Goal: Communication & Community: Answer question/provide support

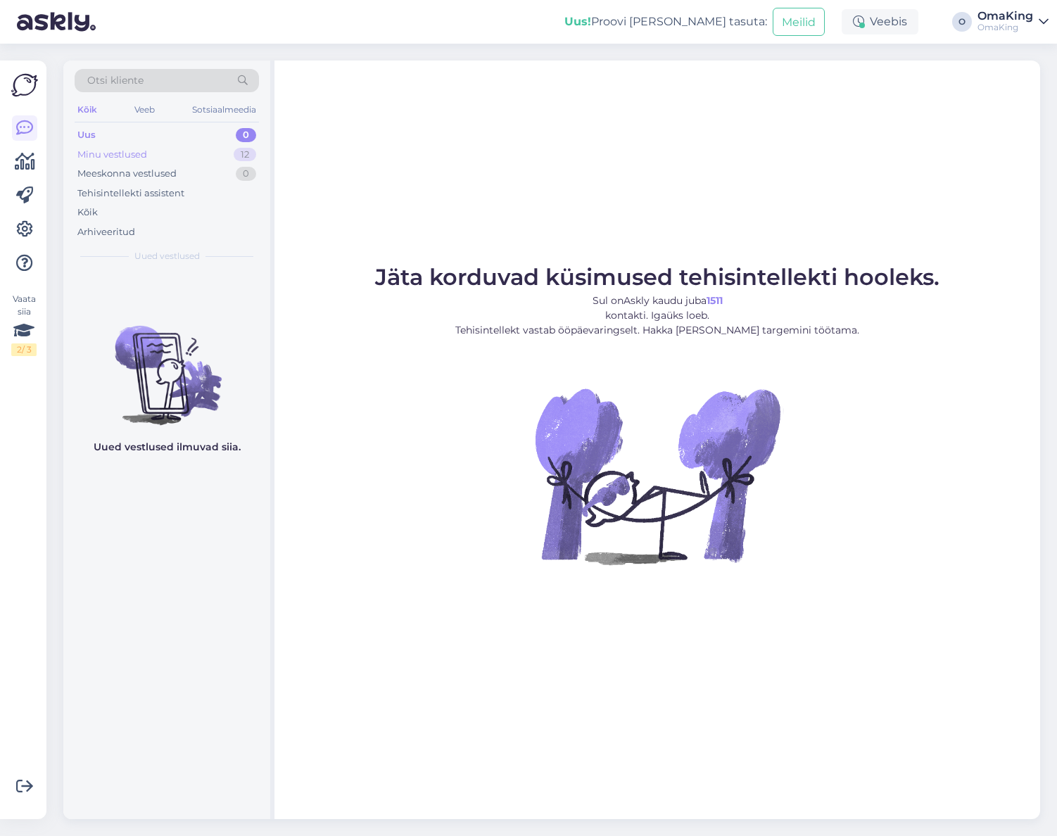
click at [135, 151] on font "Minu vestlused" at bounding box center [112, 154] width 70 height 11
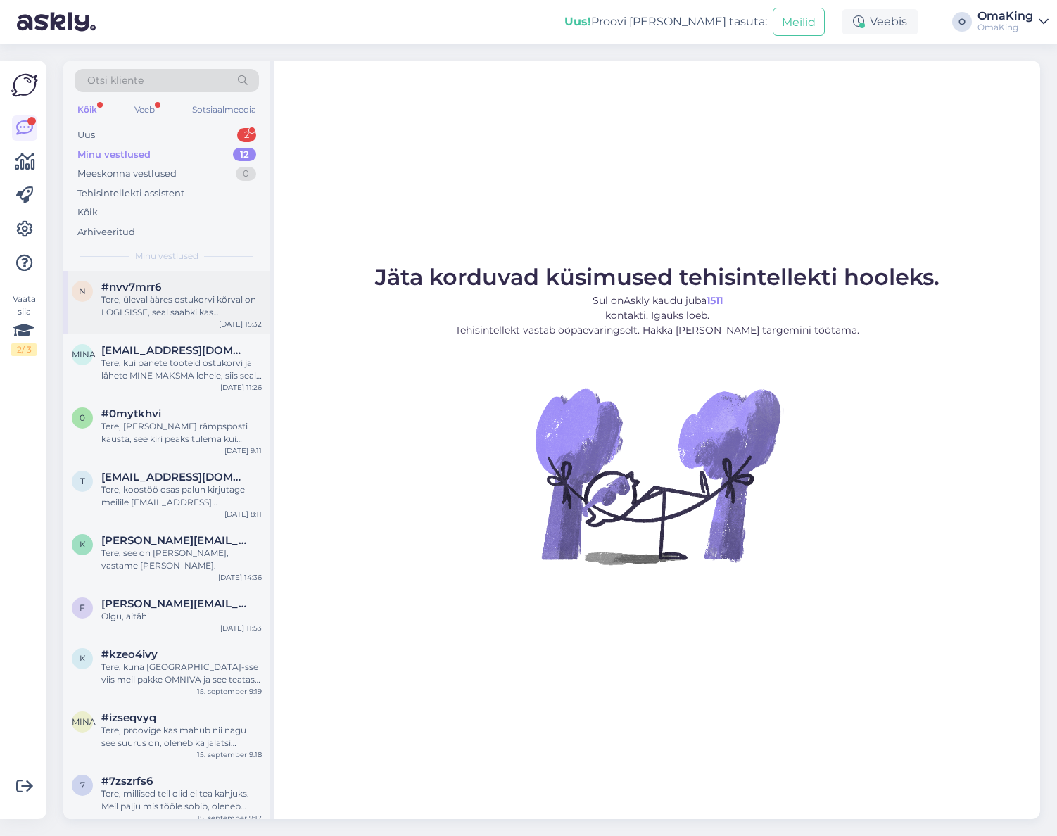
click at [125, 293] on font "#nvv7mrr6" at bounding box center [131, 286] width 60 height 13
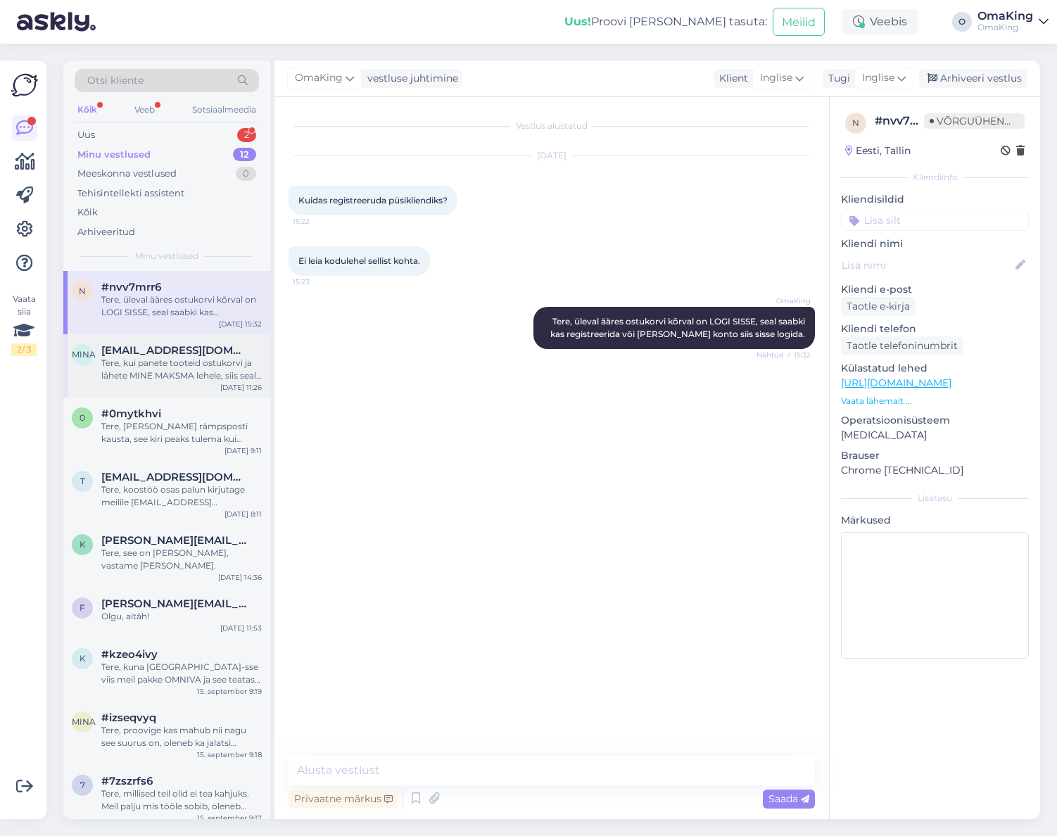
click at [152, 362] on font "Tere, kui panete tooteid ostukorvi ja lähete MINE MAKSMA lehele, siis seal saat…" at bounding box center [181, 382] width 160 height 49
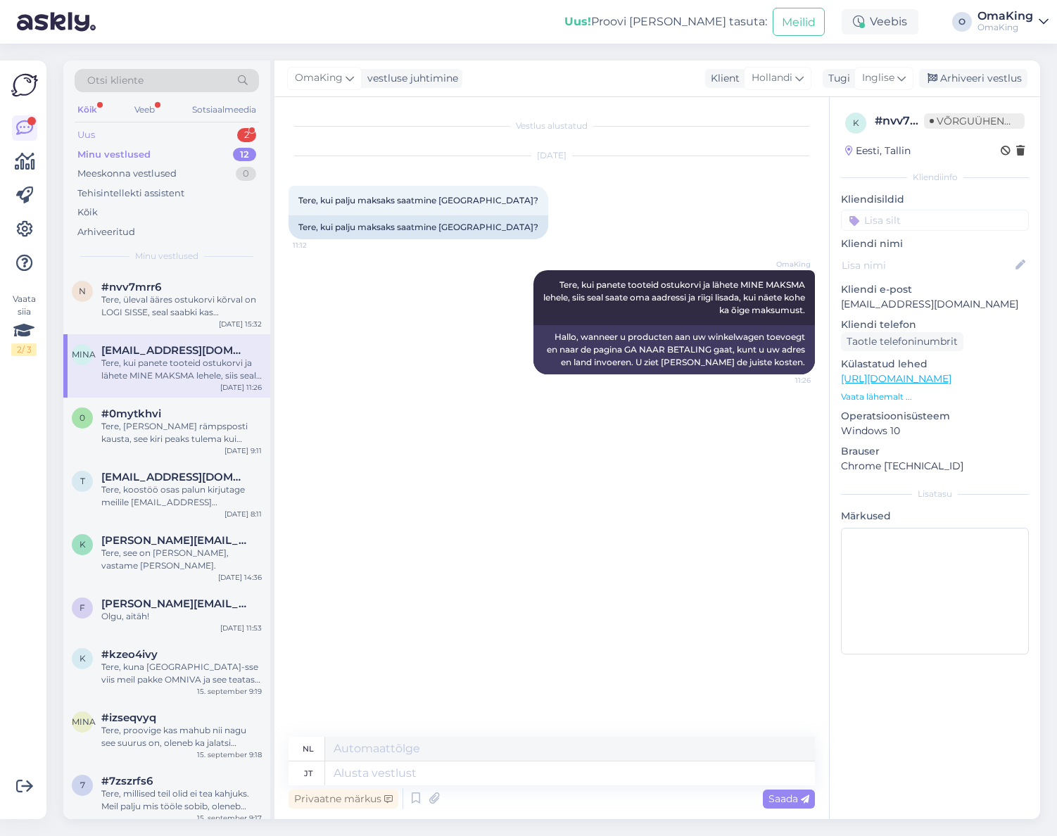
click at [90, 139] on font "Uus" at bounding box center [86, 134] width 18 height 11
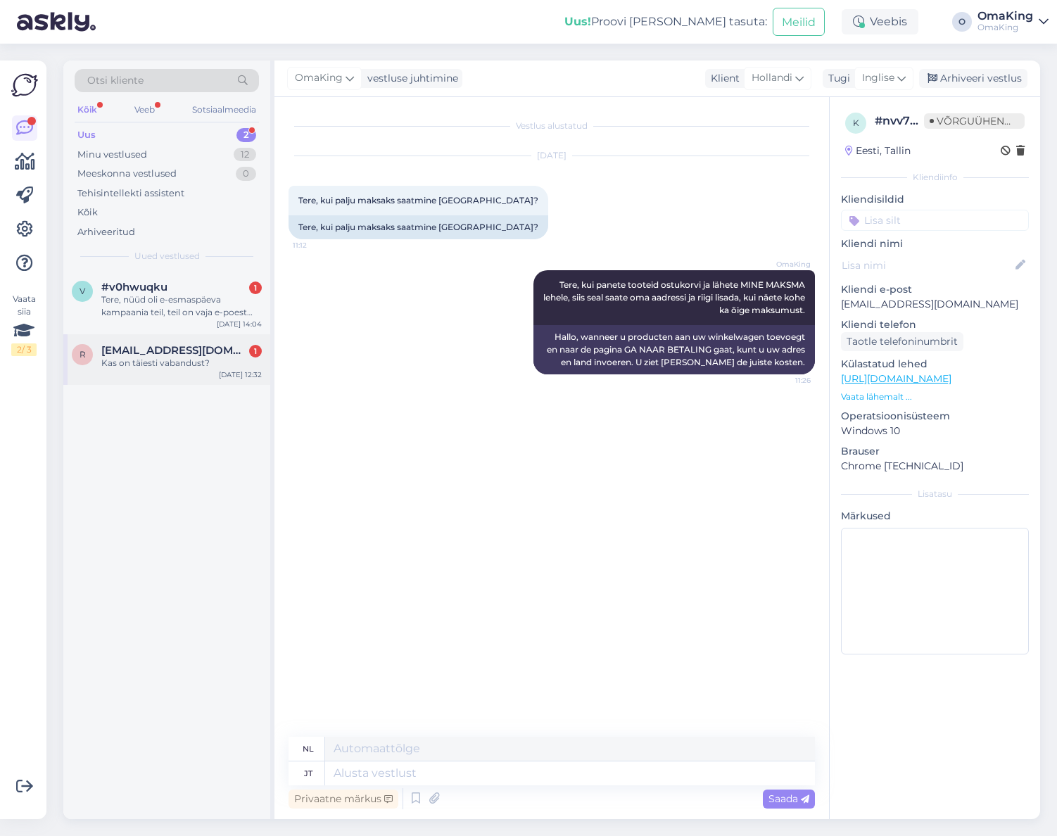
click at [115, 353] on font "[EMAIL_ADDRESS][DOMAIN_NAME]" at bounding box center [198, 349] width 194 height 13
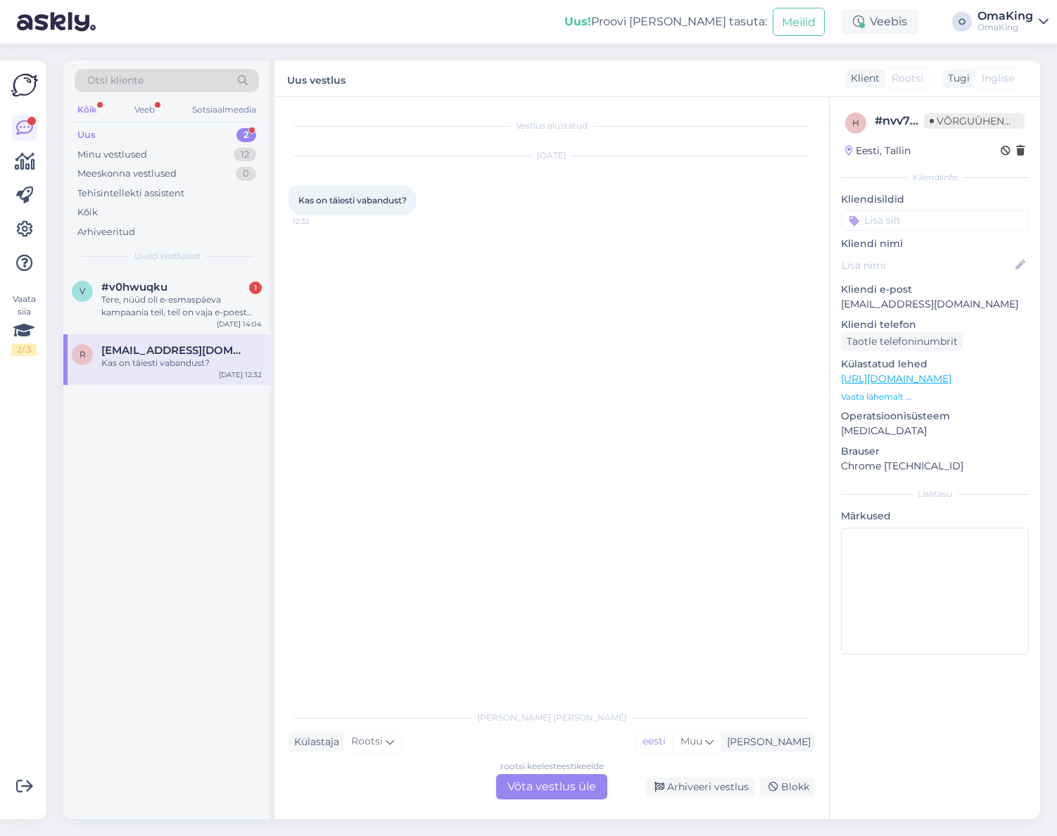
click at [564, 782] on font "Võta vestlus üle" at bounding box center [551, 786] width 89 height 13
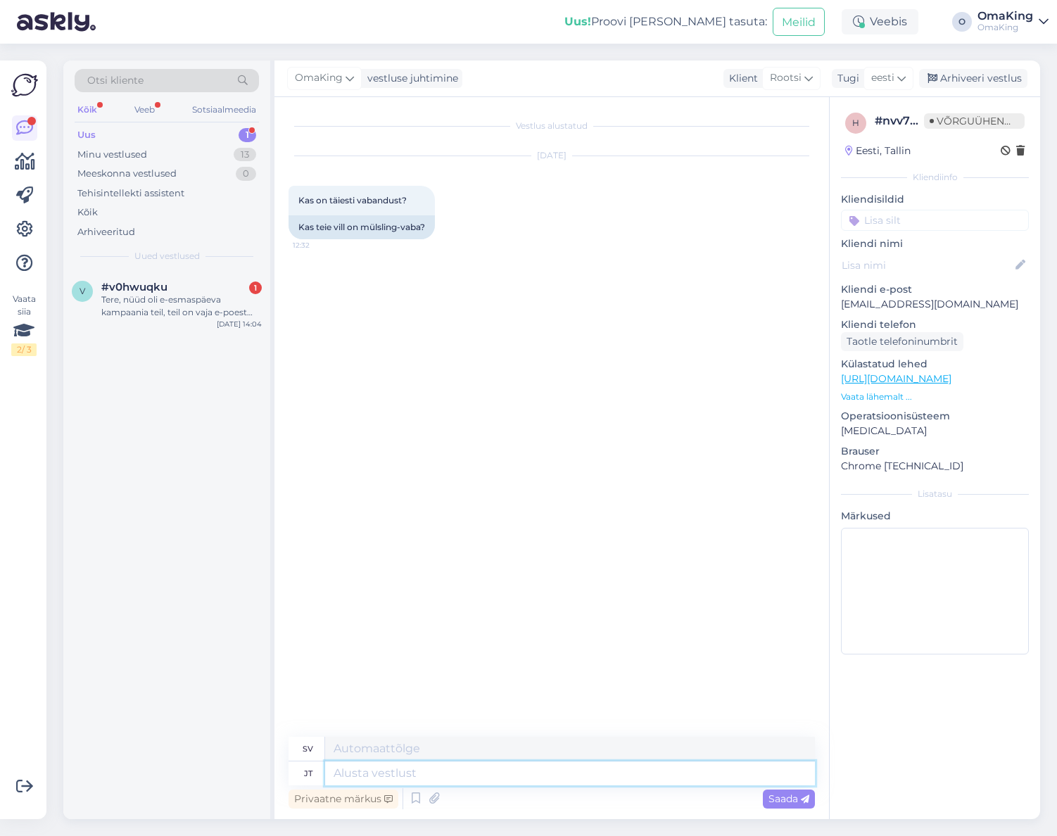
click at [336, 776] on textarea at bounding box center [570, 774] width 490 height 24
type textarea "Tere, j"
type textarea "Hej,"
type textarea "Tere, jah"
type textarea "Hallå, ja"
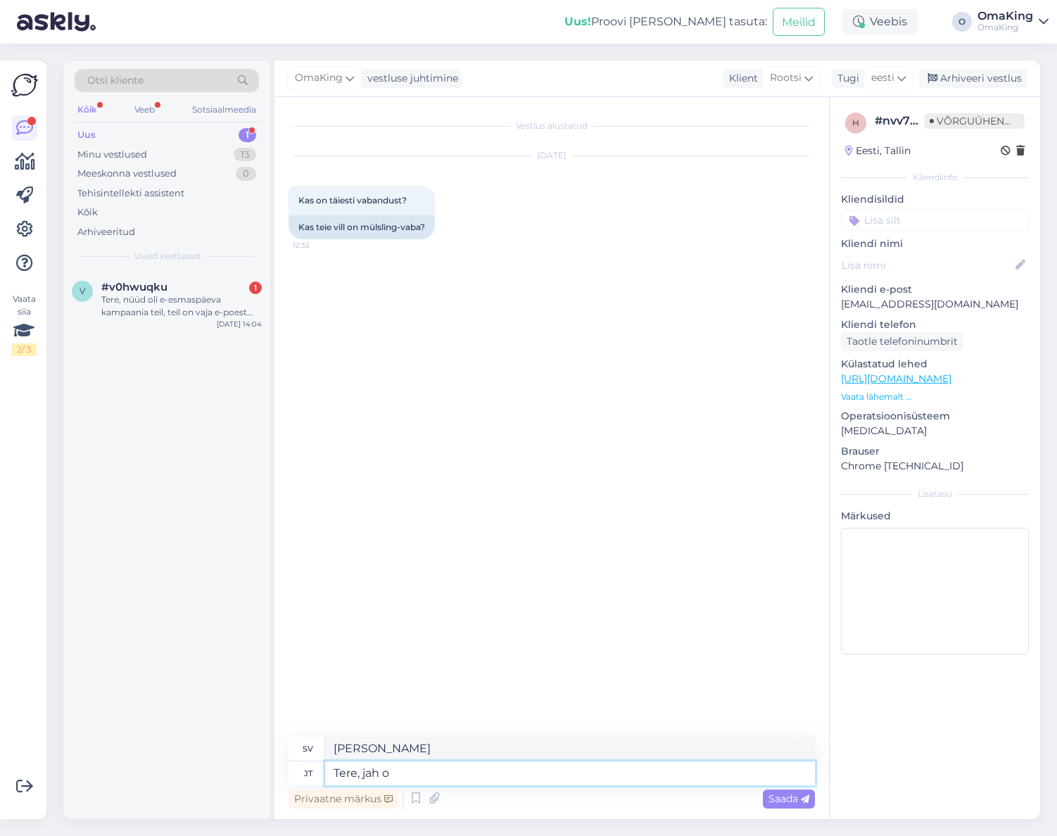
type textarea "Tere, jah on"
type textarea "Hallå, ja det är det."
type textarea "Tere, jah on"
click at [769, 798] on font "Saada" at bounding box center [784, 799] width 30 height 13
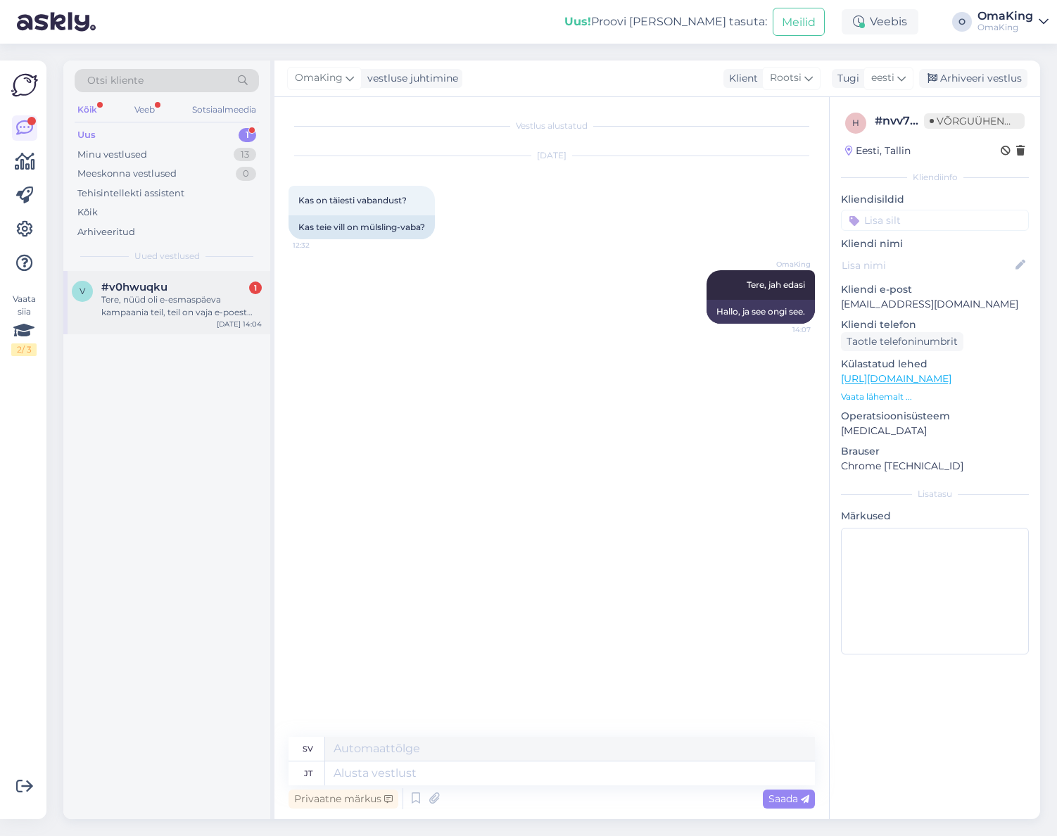
click at [114, 299] on font "Tere, nüüd oli e-esmaspäeva kampaania teil, teil on vaja e-poest millegipärast …" at bounding box center [176, 356] width 151 height 125
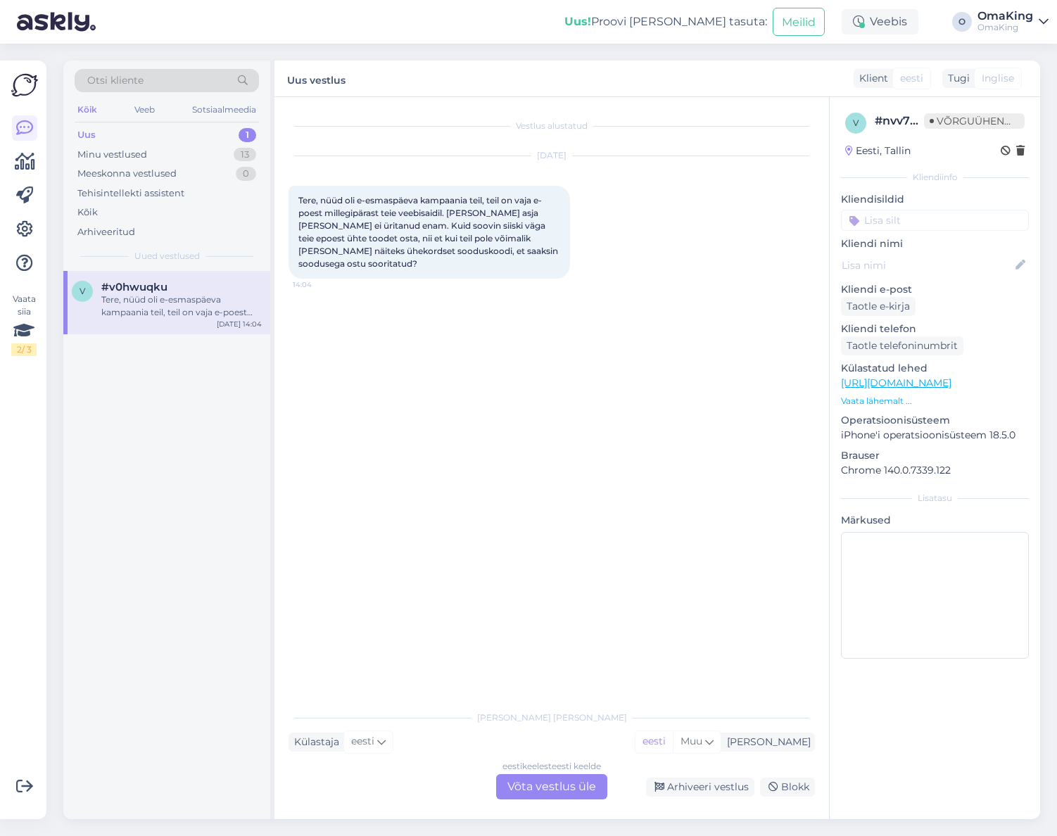
click at [85, 133] on font "Uus" at bounding box center [86, 134] width 18 height 11
click at [91, 153] on font "Minu vestlused" at bounding box center [112, 154] width 70 height 11
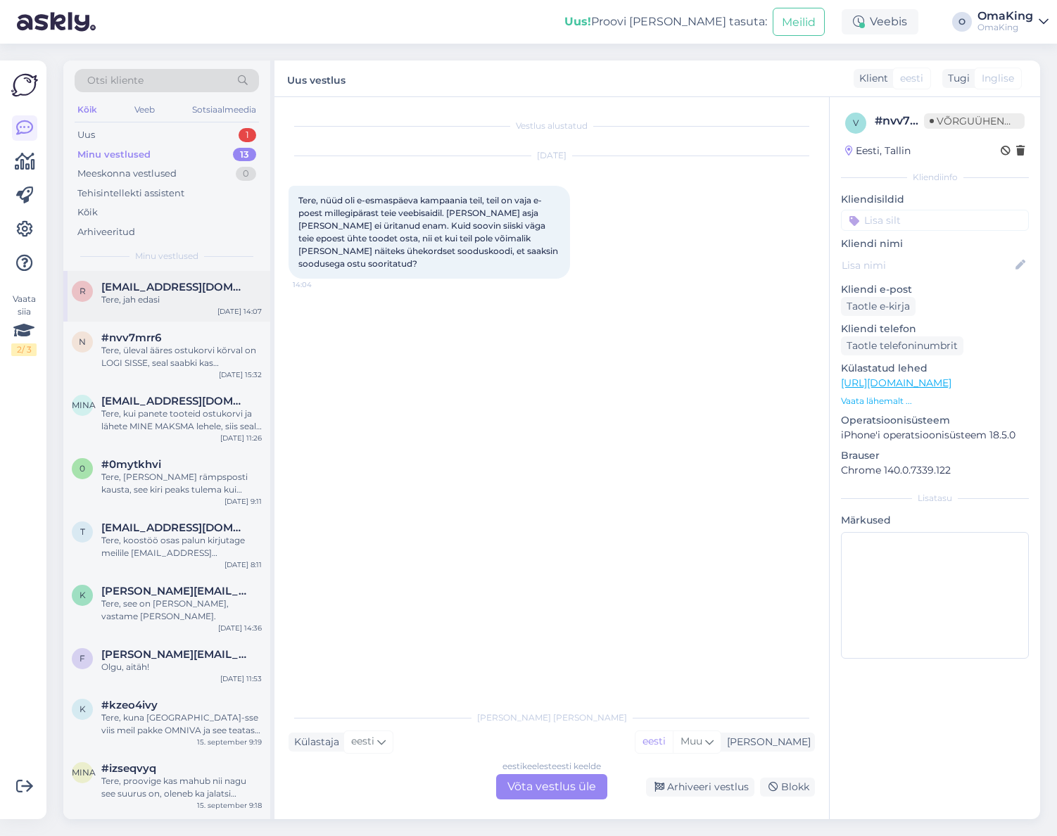
click at [134, 289] on font "[EMAIL_ADDRESS][DOMAIN_NAME]" at bounding box center [198, 286] width 194 height 13
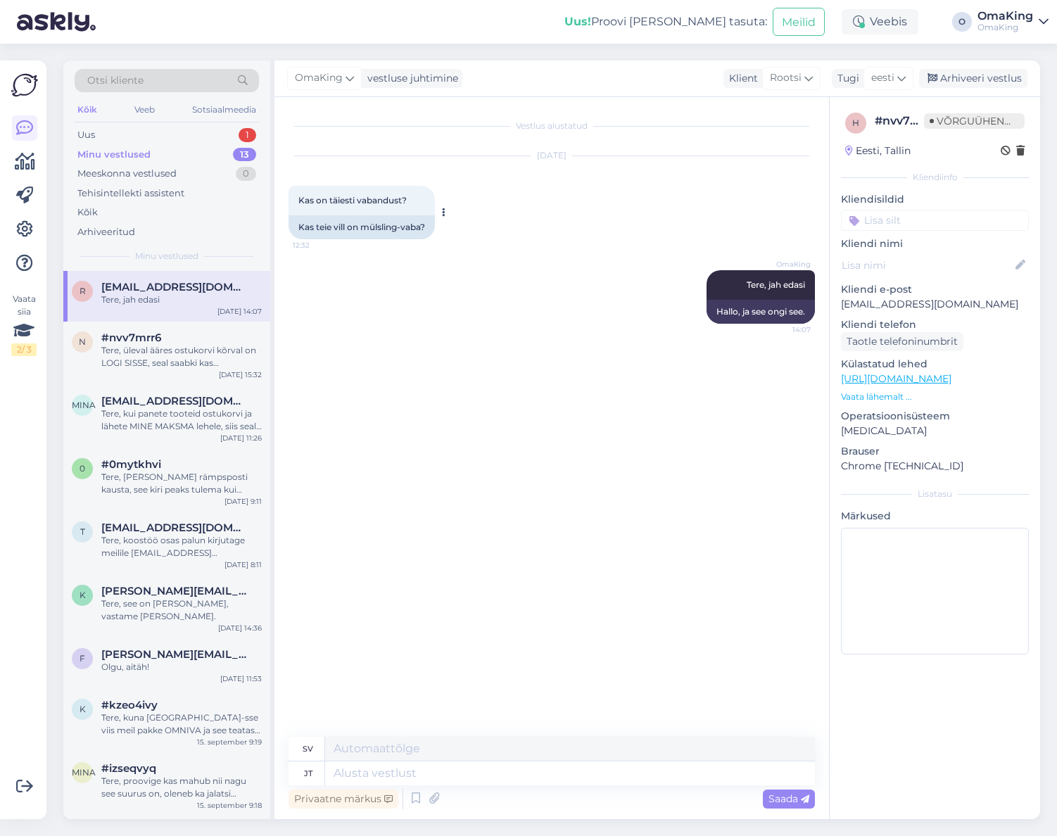
click at [444, 214] on icon at bounding box center [444, 212] width 4 height 8
click at [446, 209] on icon at bounding box center [444, 212] width 4 height 8
click at [446, 213] on icon at bounding box center [444, 212] width 4 height 8
click at [465, 236] on font "Teata tõlkest" at bounding box center [482, 234] width 53 height 11
click at [354, 766] on textarea at bounding box center [570, 774] width 490 height 24
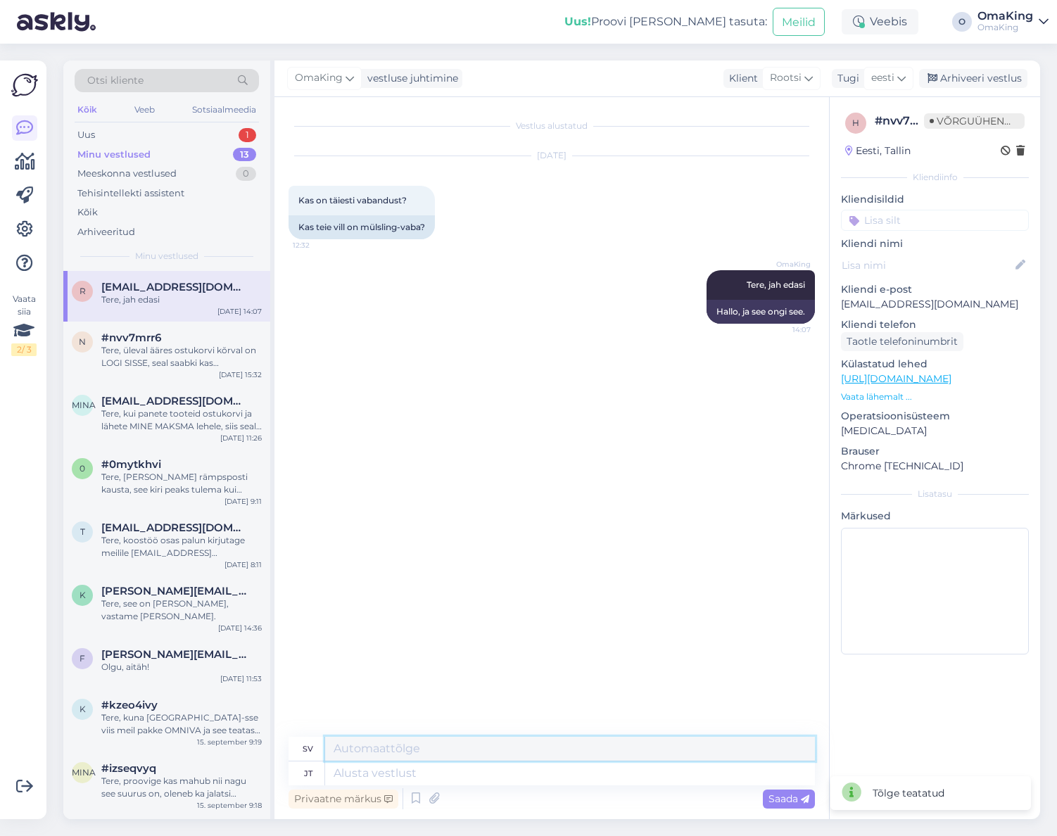
click at [349, 750] on textarea at bounding box center [570, 749] width 490 height 24
click at [349, 774] on textarea at bounding box center [570, 774] width 490 height 24
click at [307, 772] on font "jt" at bounding box center [308, 774] width 8 height 10
click at [345, 782] on textarea at bounding box center [570, 774] width 490 height 24
type textarea "Kõik"
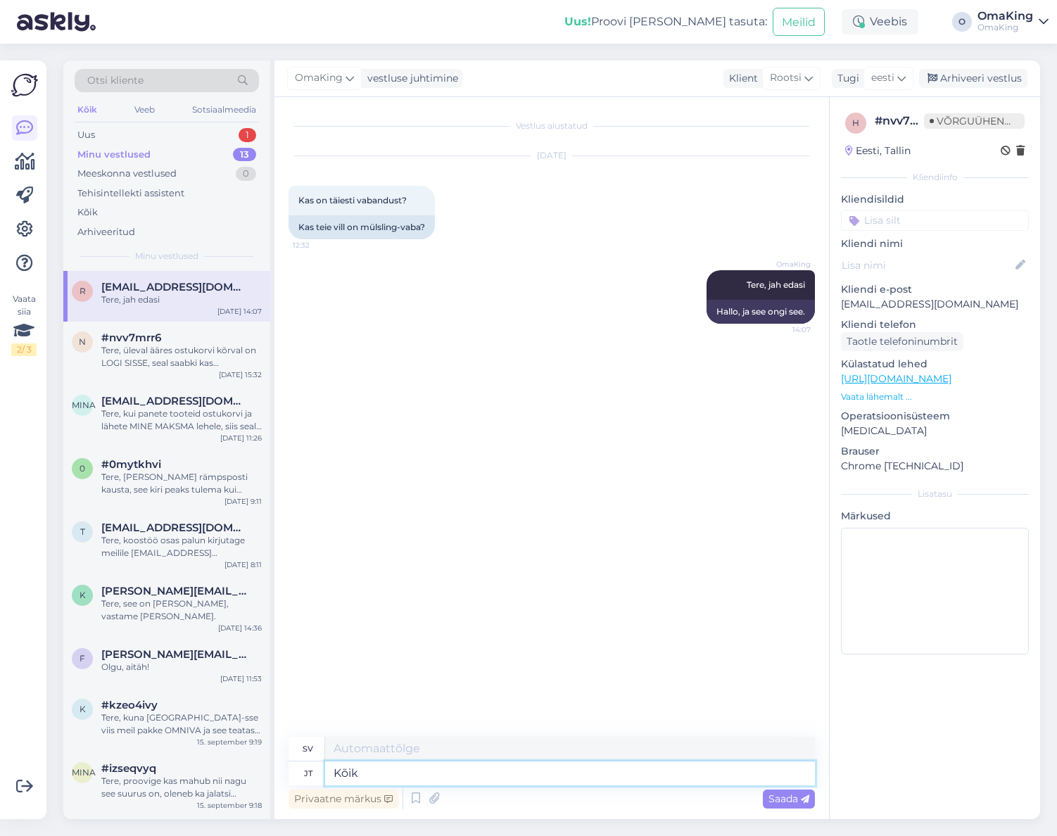
type textarea "Alla"
type textarea "Kõik meie"
type textarea "Alla av oss"
type textarea "Kõik meie villad"
type textarea "Alla våra villor"
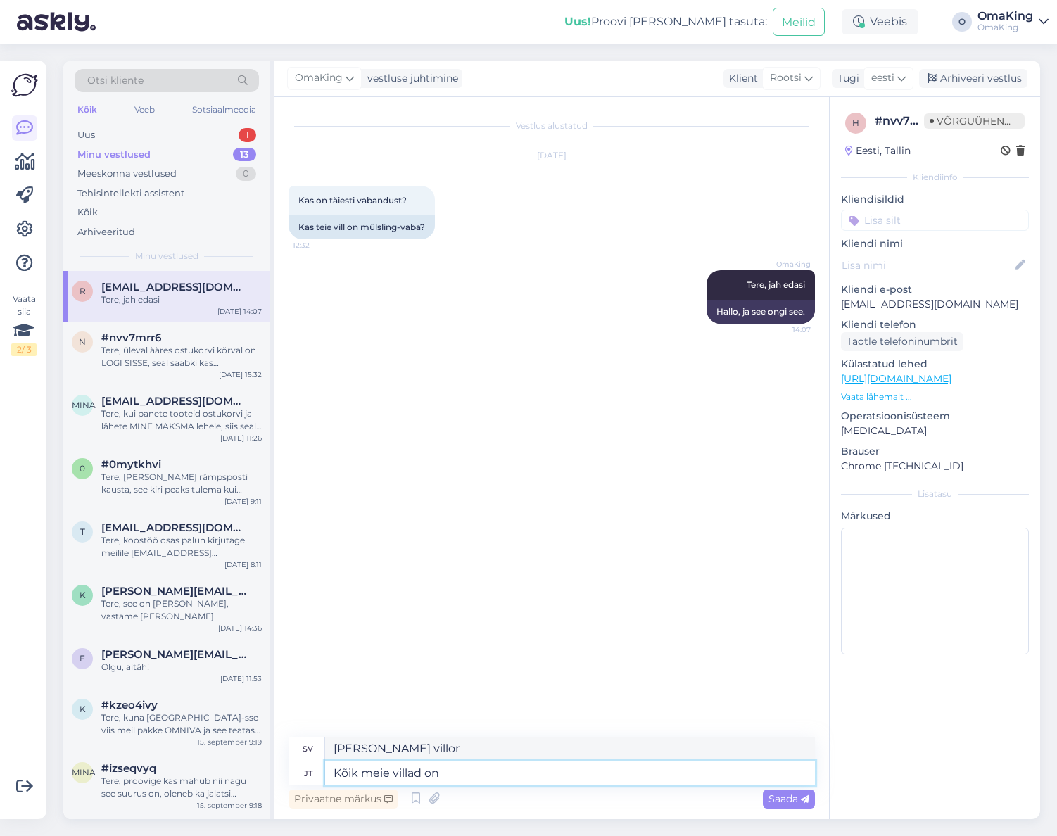
type textarea "Kõik meie villad on"
type textarea "Alla våra villor är"
paste textarea "mulesing free"
type textarea "Kõik meie villad on mulesing free"
type textarea "Alla våra villor är mulesingfria"
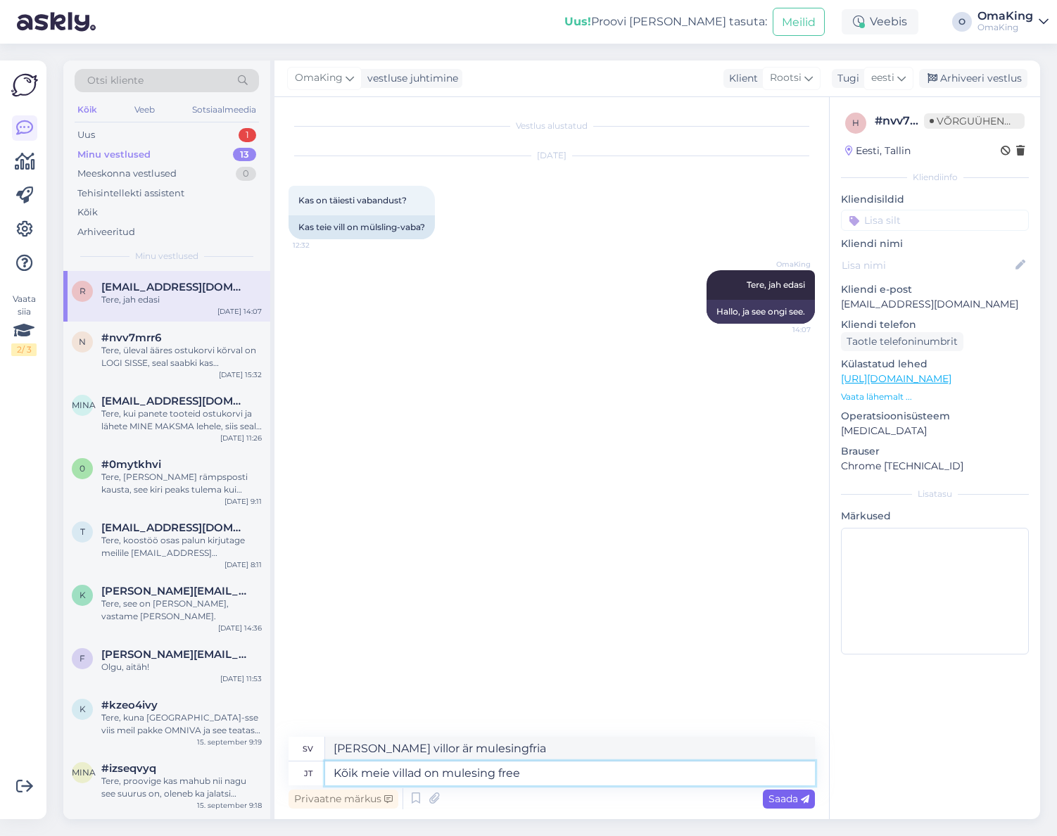
type textarea "Kõik meie villad on mulesing free"
click at [781, 798] on font "Saada" at bounding box center [784, 799] width 30 height 13
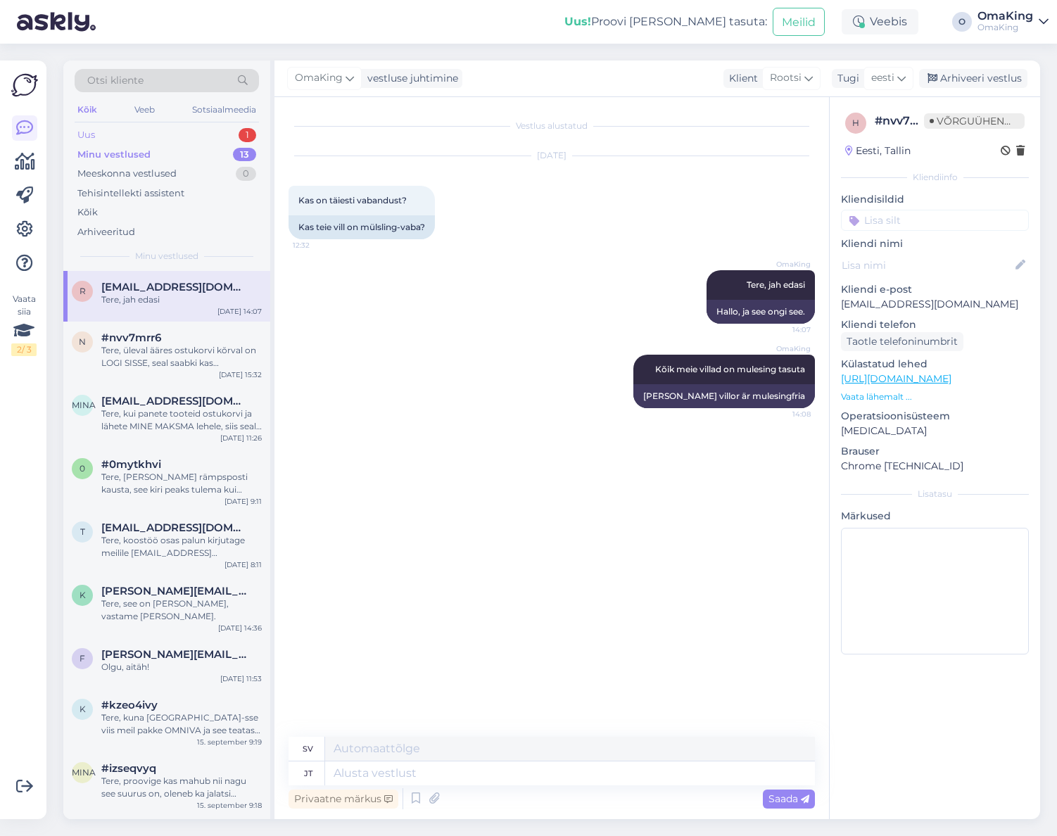
click at [83, 134] on font "Uus" at bounding box center [86, 134] width 18 height 11
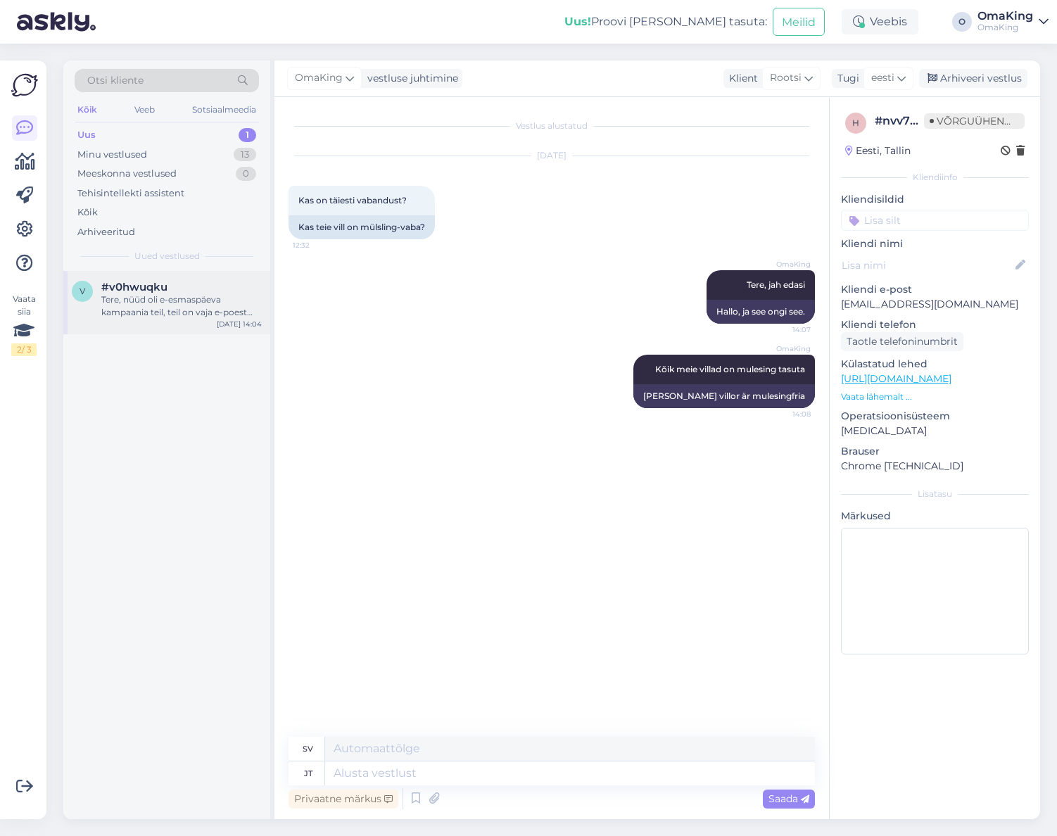
click at [121, 287] on font "#v0hwuqku" at bounding box center [134, 286] width 66 height 13
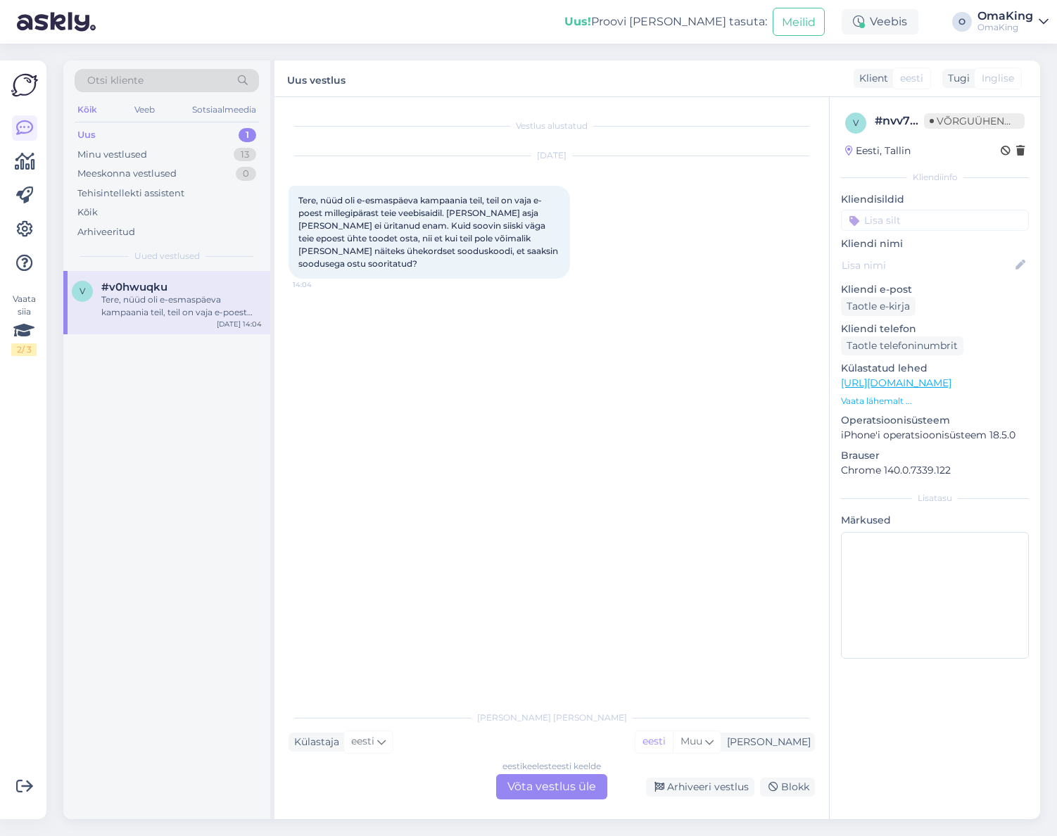
click at [541, 783] on font "Võta vestlus üle" at bounding box center [551, 786] width 89 height 13
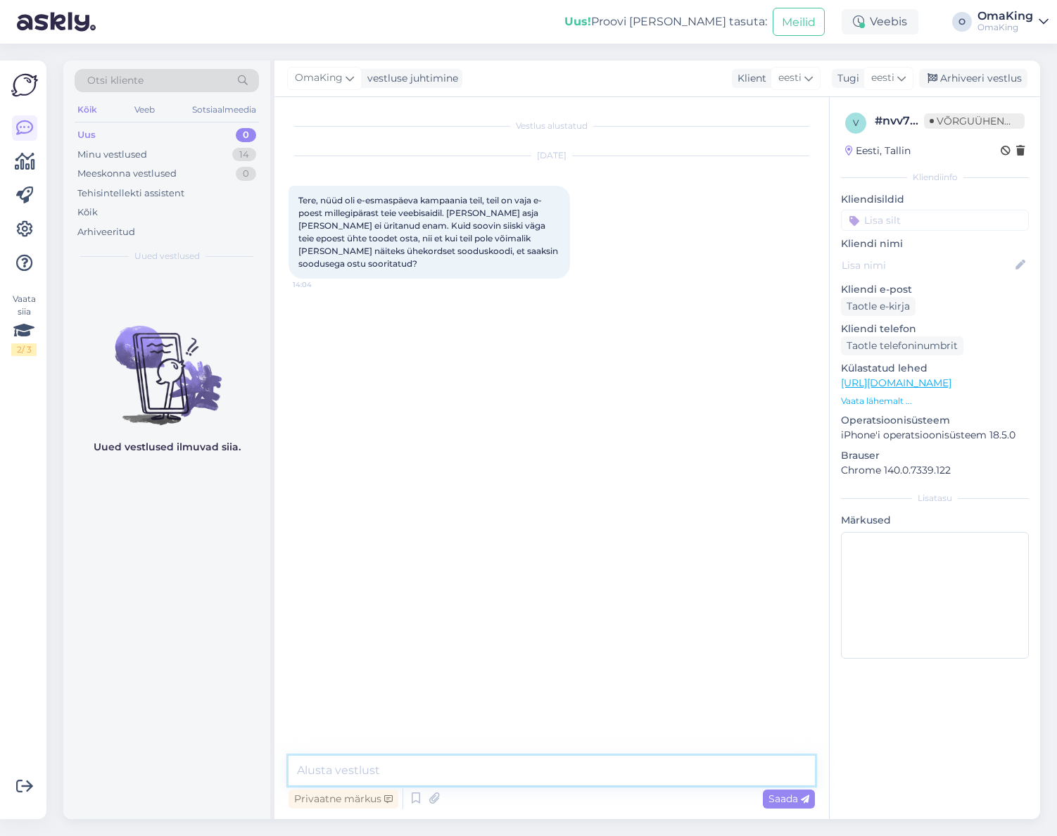
click at [375, 766] on textarea at bounding box center [552, 771] width 526 height 30
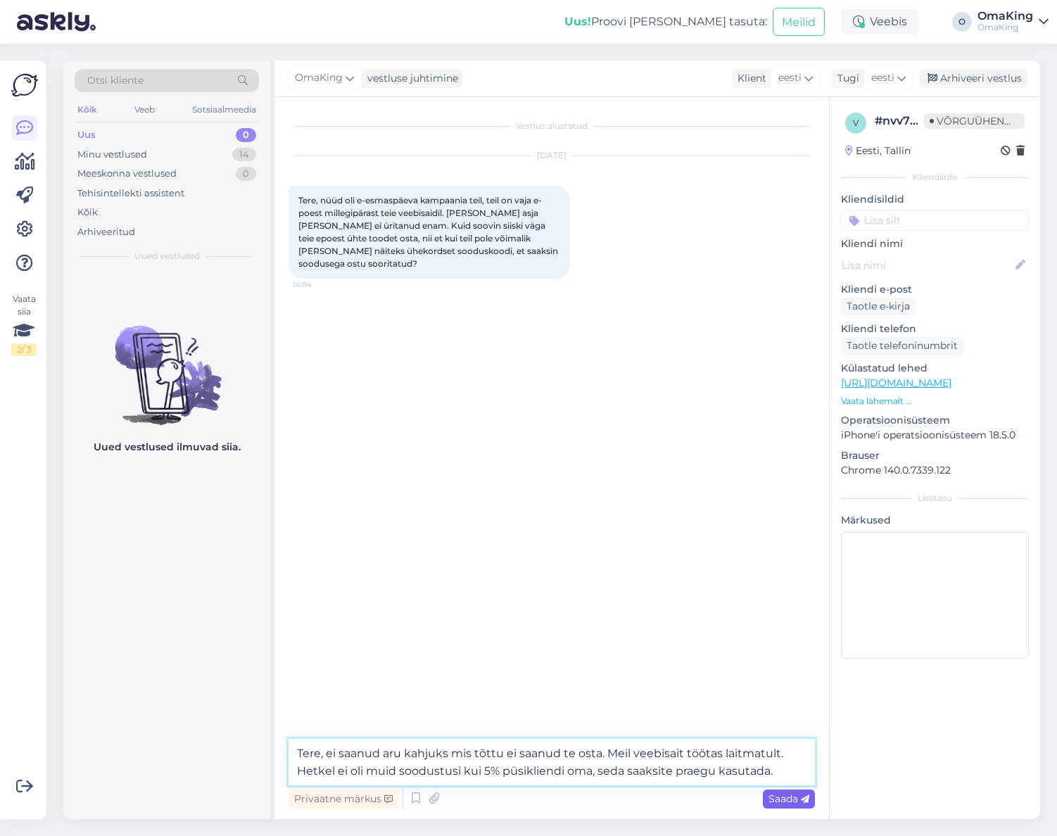
type textarea "Tere, ei saanud aru kahjuks mis tõttu ei saanud te osta. Meil veebisait töötas …"
click at [776, 801] on font "Saada" at bounding box center [784, 799] width 30 height 13
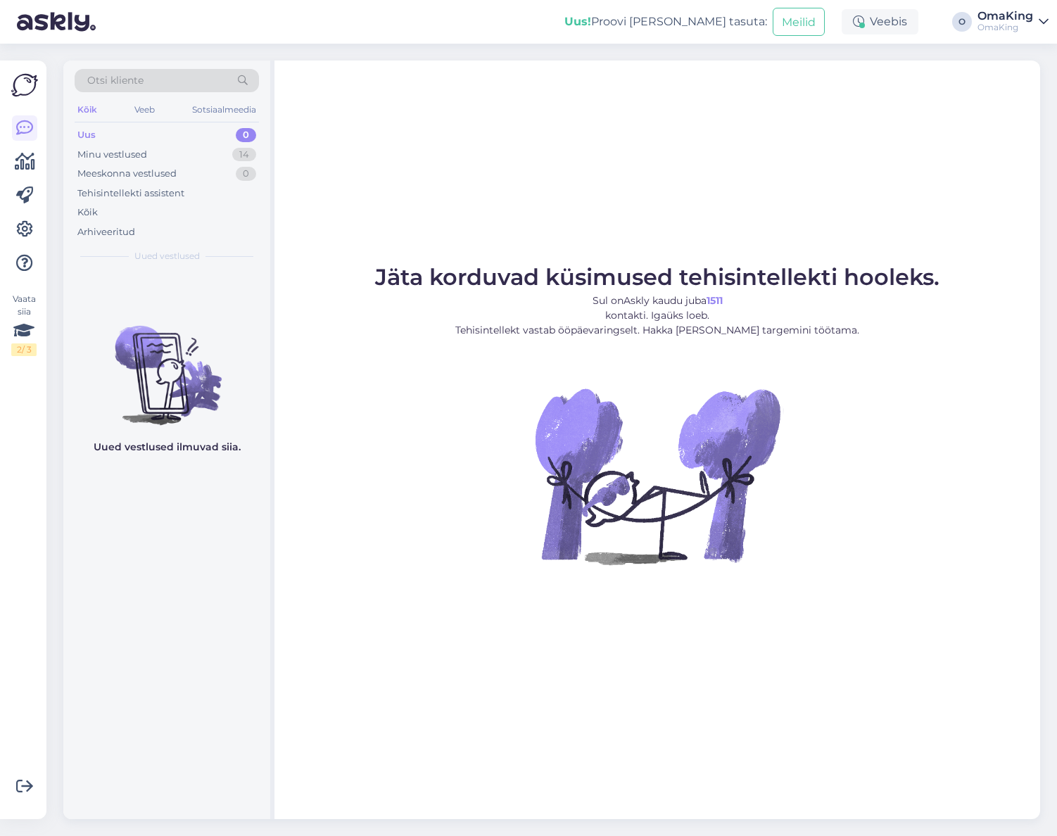
click at [87, 130] on font "Uus" at bounding box center [86, 134] width 18 height 11
click at [102, 152] on font "Minu vestlused" at bounding box center [112, 154] width 70 height 11
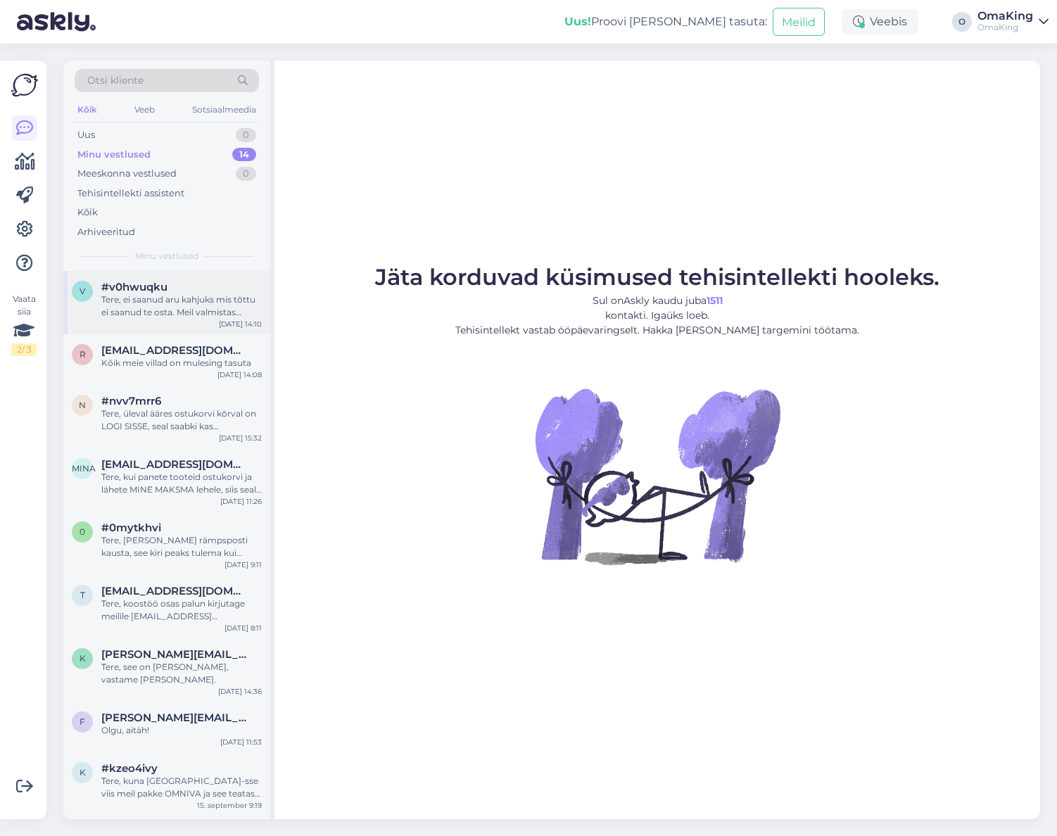
click at [133, 308] on font "Tere, ei saanud aru kahjuks mis tõttu ei saanud te osta. Meil valmistas töötas …" at bounding box center [178, 324] width 154 height 61
